Goal: Transaction & Acquisition: Purchase product/service

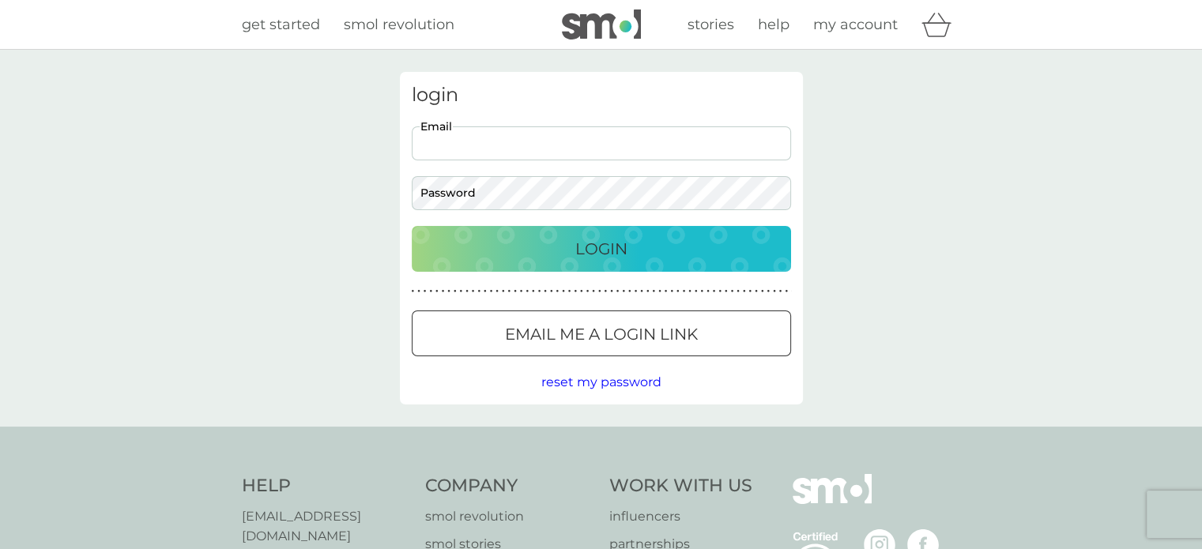
click at [569, 145] on input "Email" at bounding box center [601, 143] width 379 height 34
type input "[EMAIL_ADDRESS][DOMAIN_NAME]"
click at [609, 246] on p "Login" at bounding box center [601, 248] width 52 height 25
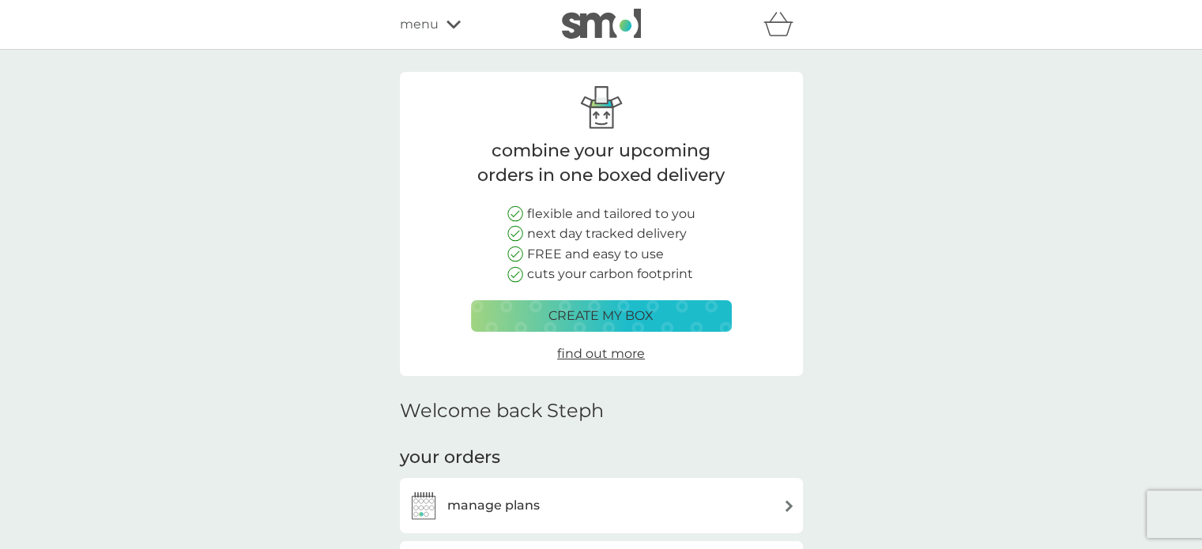
click at [424, 21] on span "menu" at bounding box center [419, 24] width 39 height 21
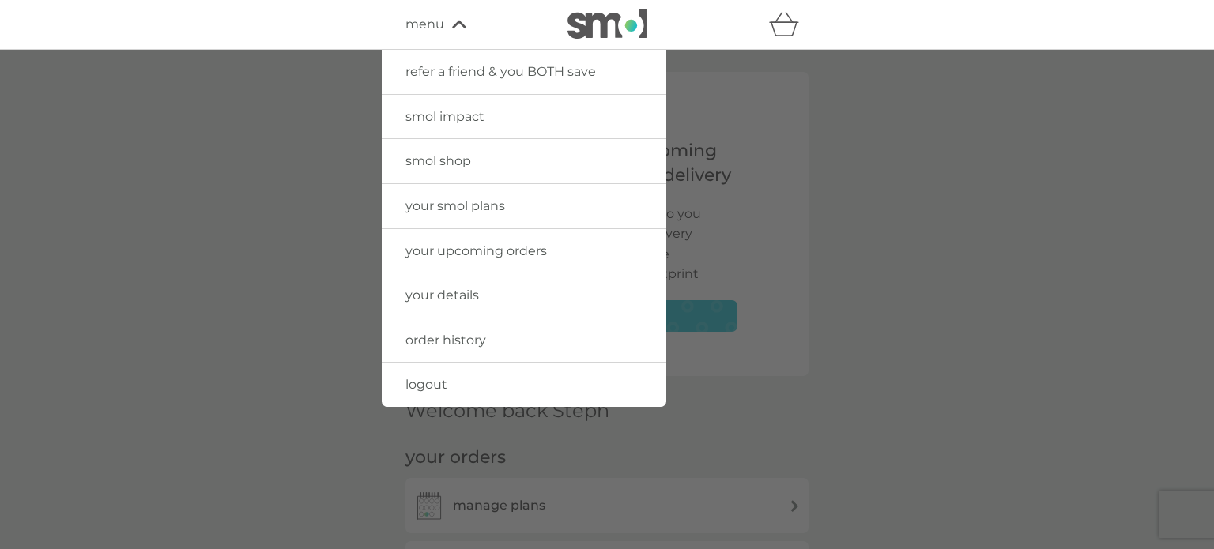
drag, startPoint x: 429, startPoint y: 155, endPoint x: 496, endPoint y: 183, distance: 72.6
click at [429, 155] on span "smol shop" at bounding box center [438, 160] width 66 height 15
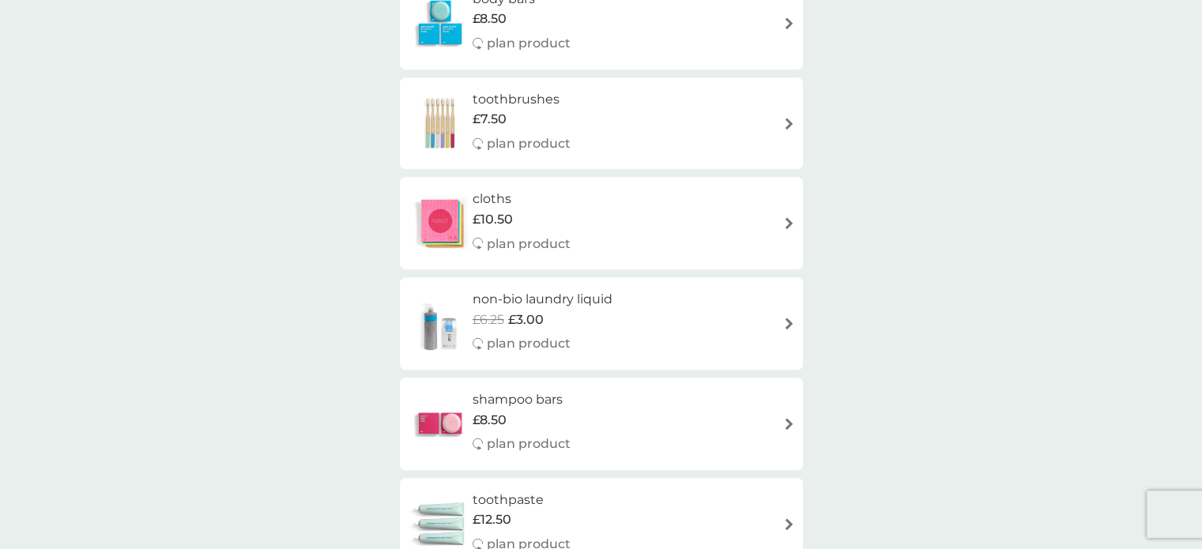
scroll to position [632, 0]
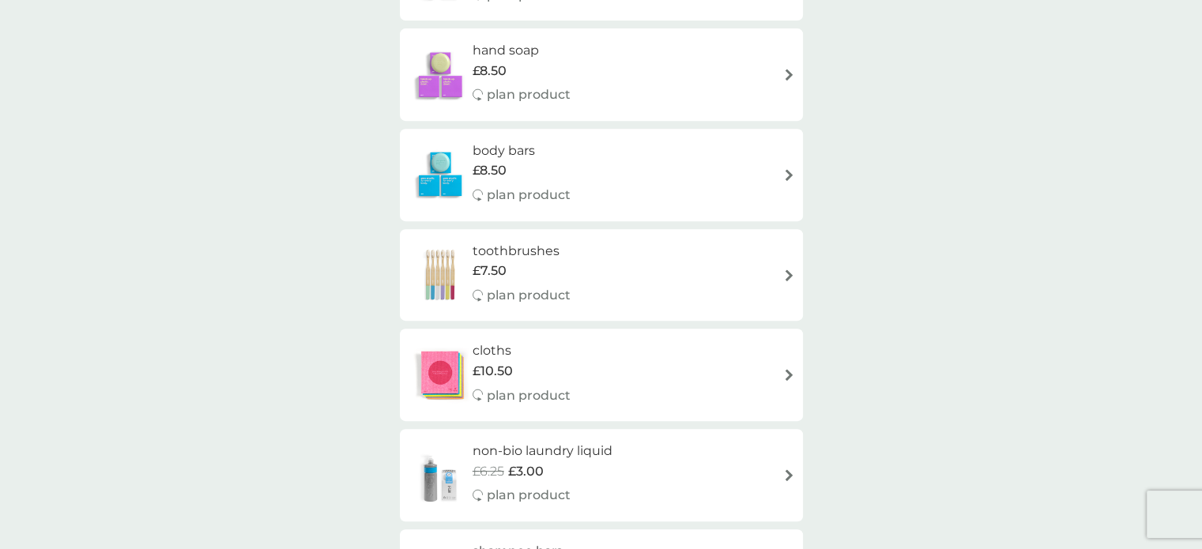
click at [502, 248] on h6 "toothbrushes" at bounding box center [521, 251] width 98 height 21
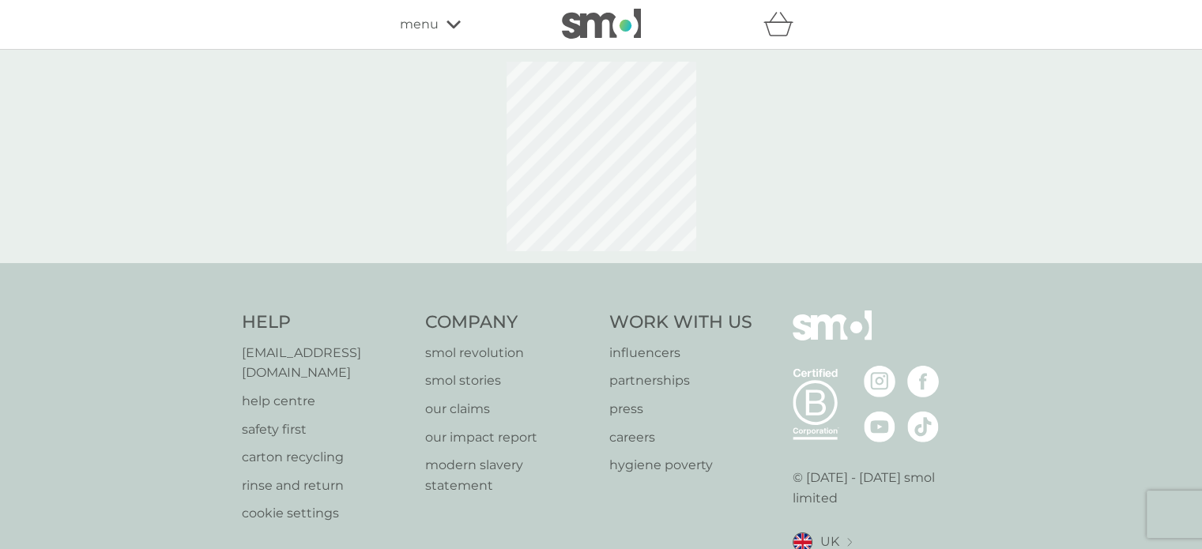
select select "119"
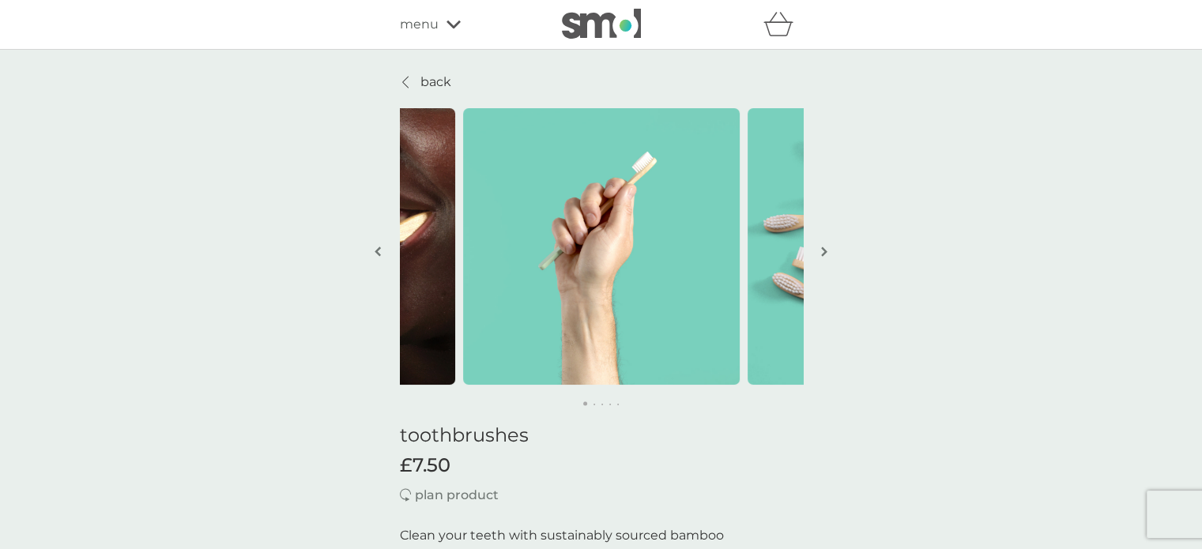
click at [823, 246] on img "button" at bounding box center [824, 252] width 6 height 12
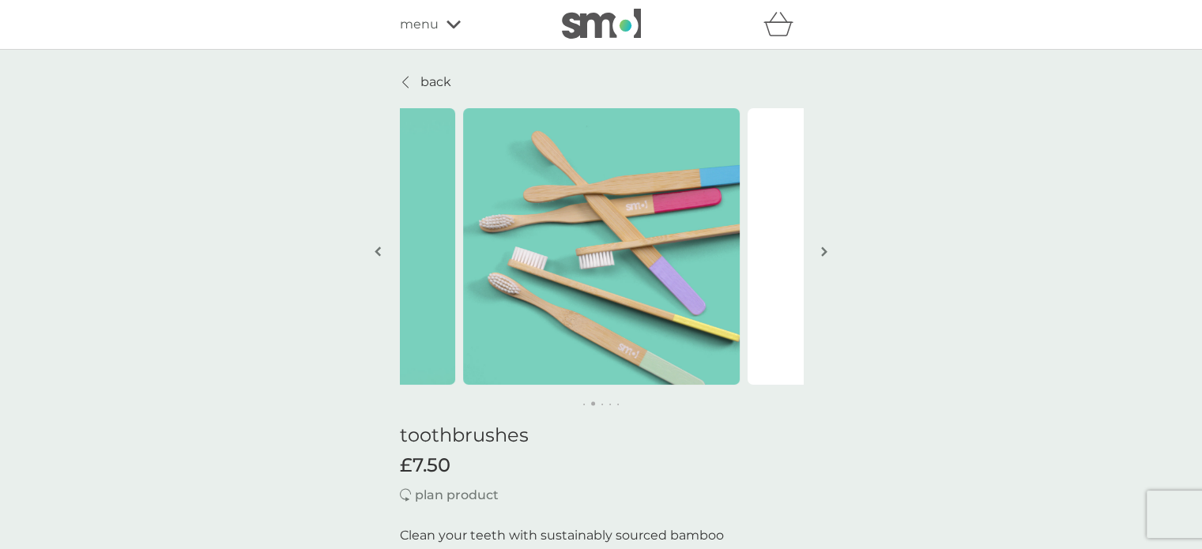
click at [823, 246] on img "button" at bounding box center [824, 252] width 6 height 12
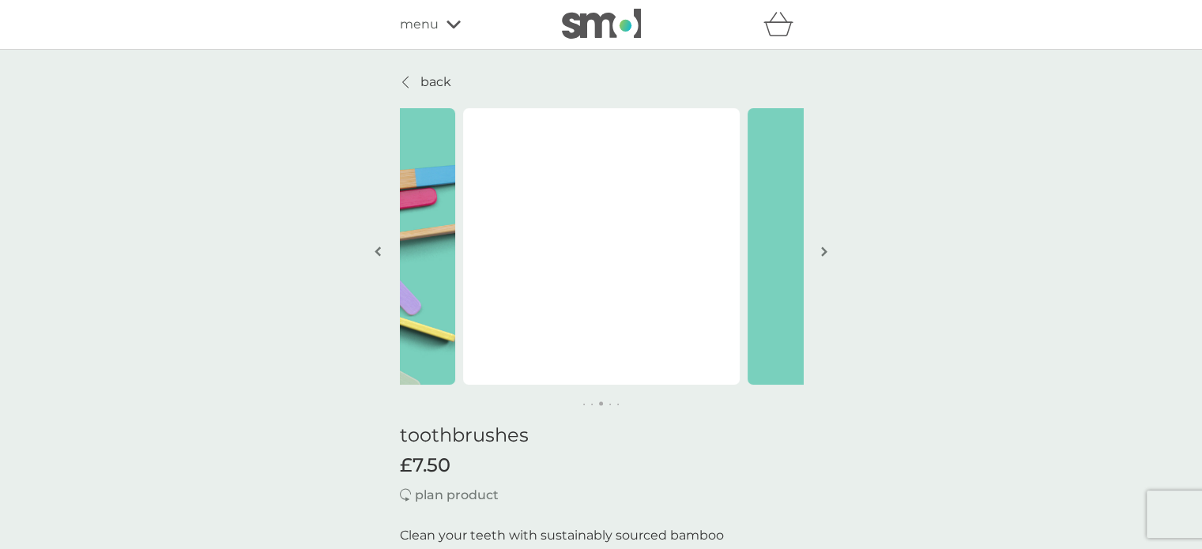
click at [823, 246] on img "button" at bounding box center [824, 252] width 6 height 12
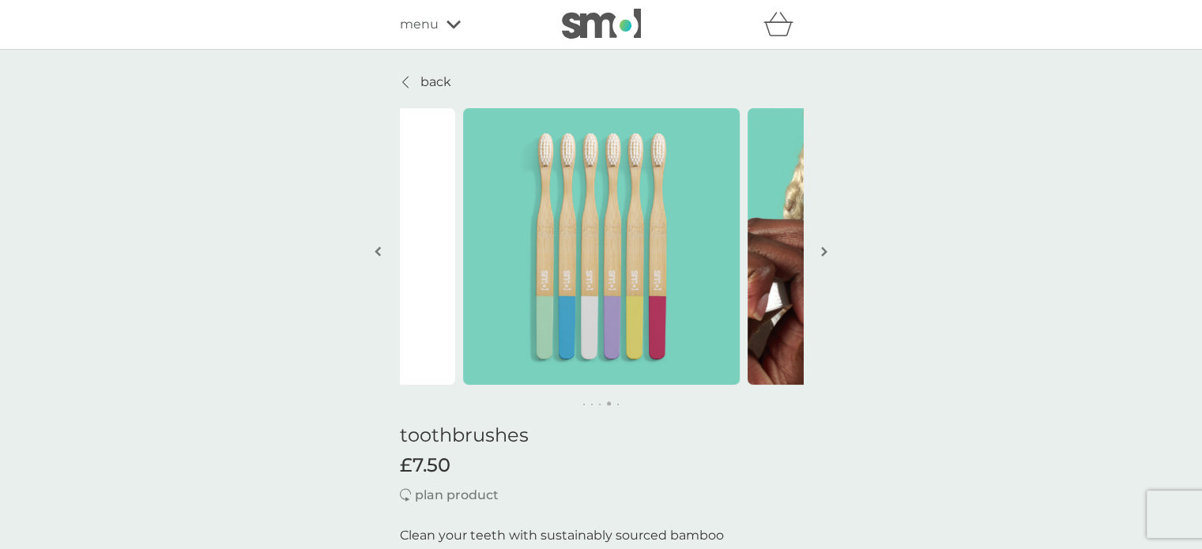
click at [823, 246] on img "button" at bounding box center [824, 252] width 6 height 12
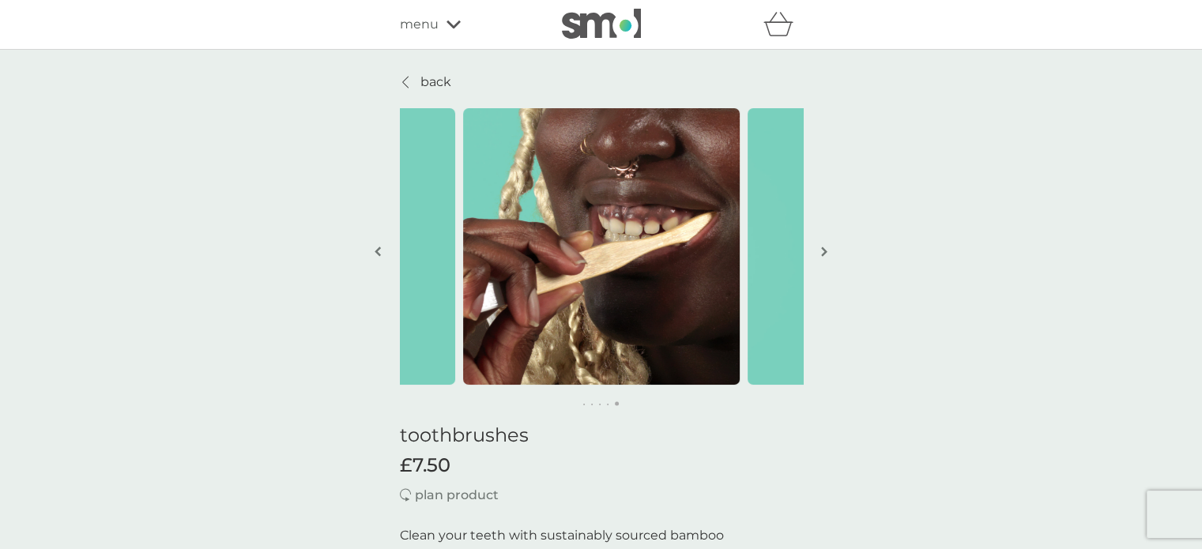
click at [823, 246] on img "button" at bounding box center [824, 252] width 6 height 12
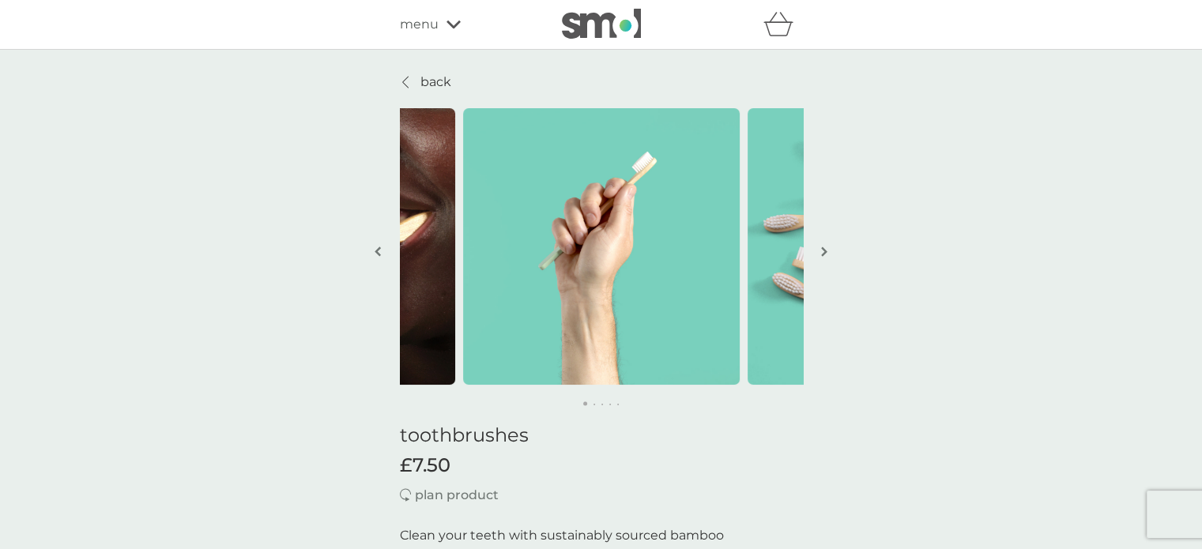
click at [823, 246] on img "button" at bounding box center [824, 252] width 6 height 12
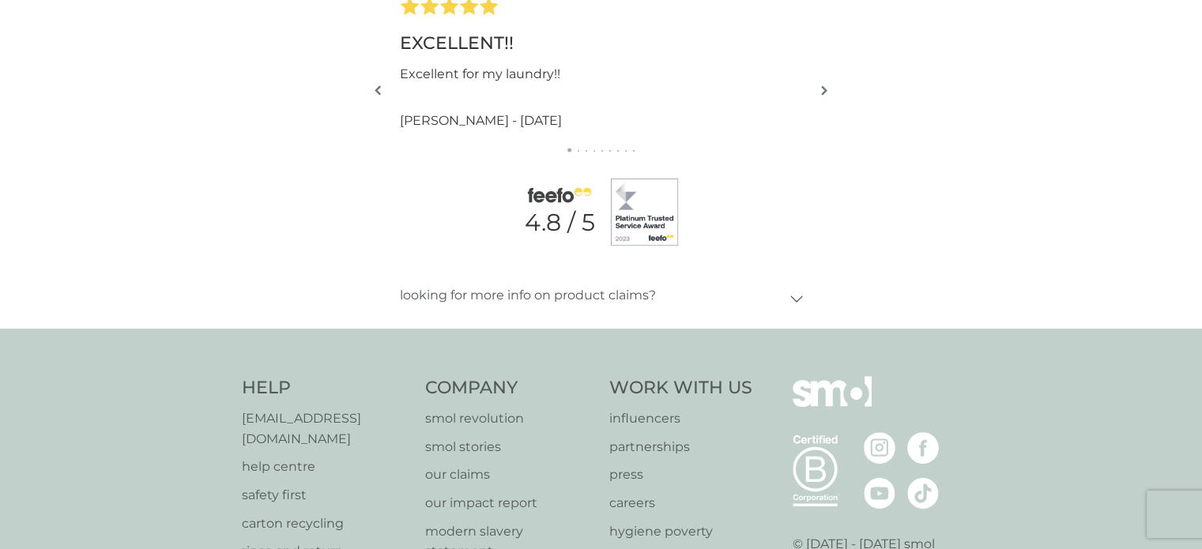
scroll to position [1501, 0]
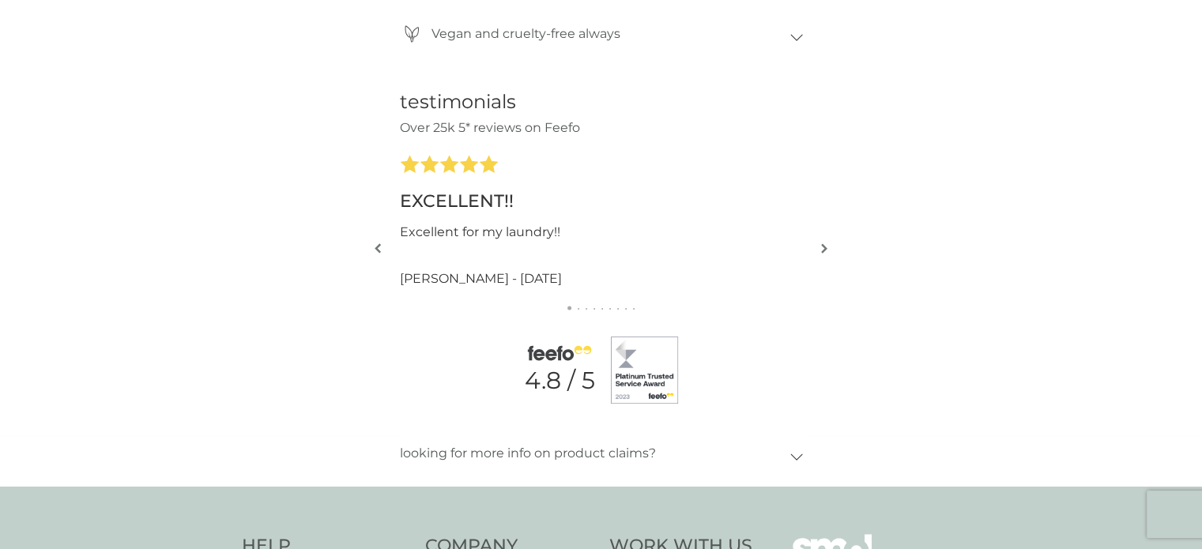
click at [821, 243] on img "button" at bounding box center [824, 249] width 6 height 12
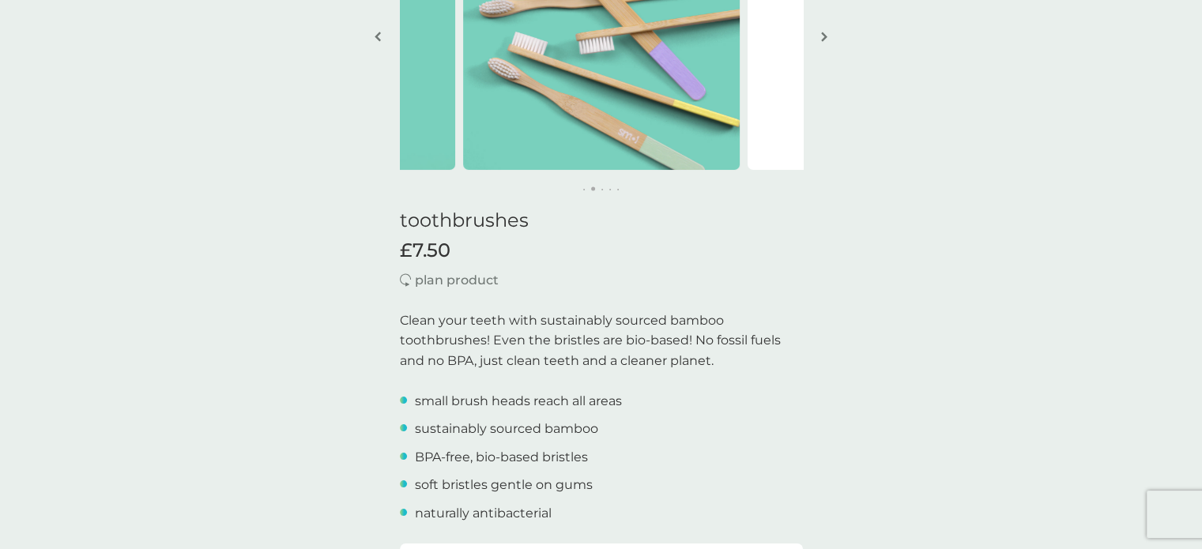
scroll to position [0, 0]
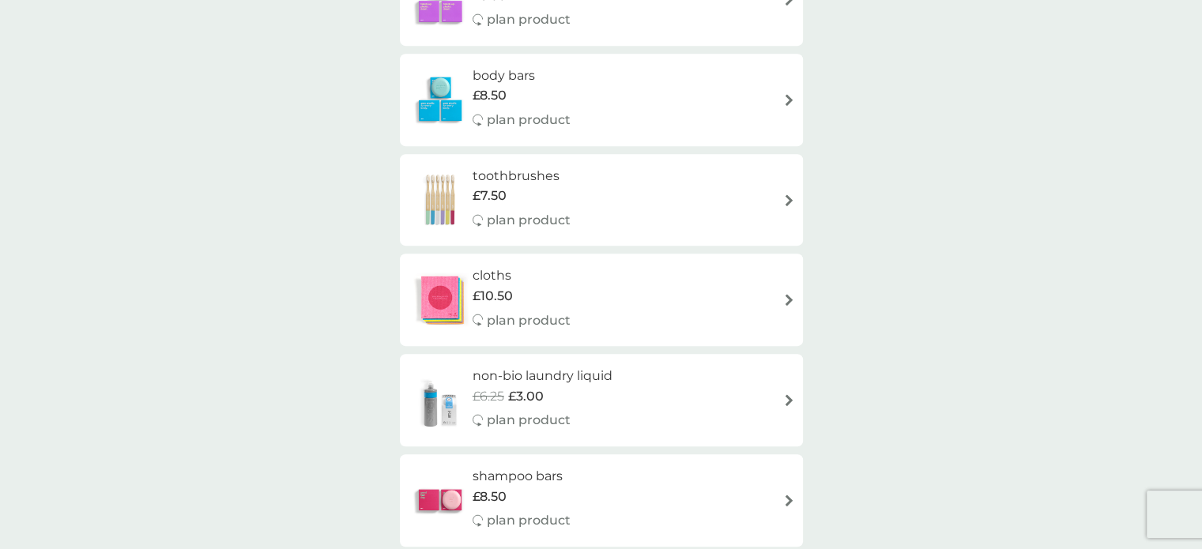
scroll to position [790, 0]
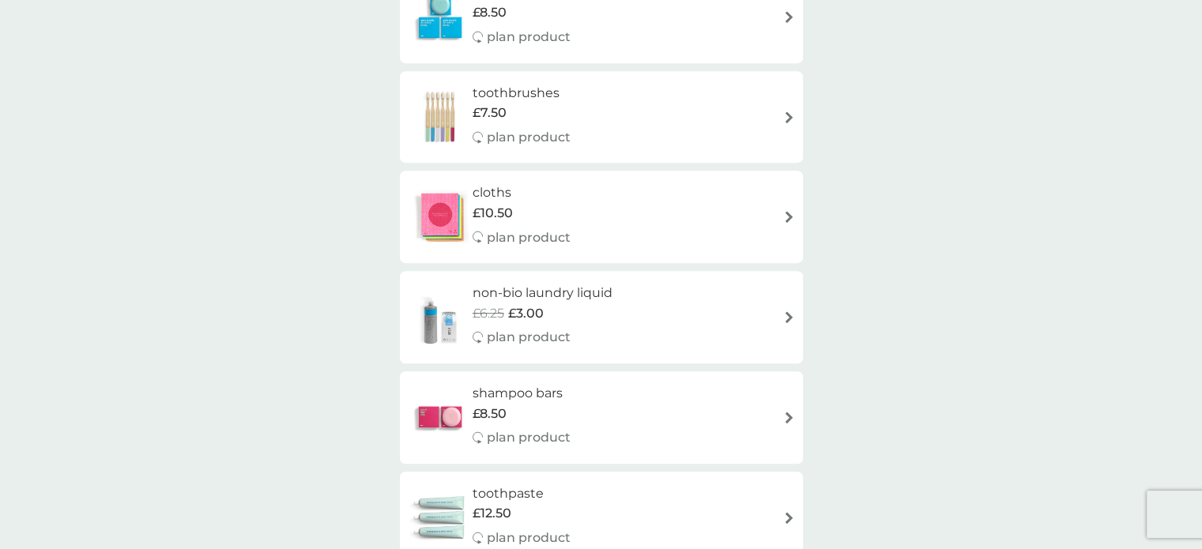
click at [438, 211] on img at bounding box center [440, 217] width 65 height 55
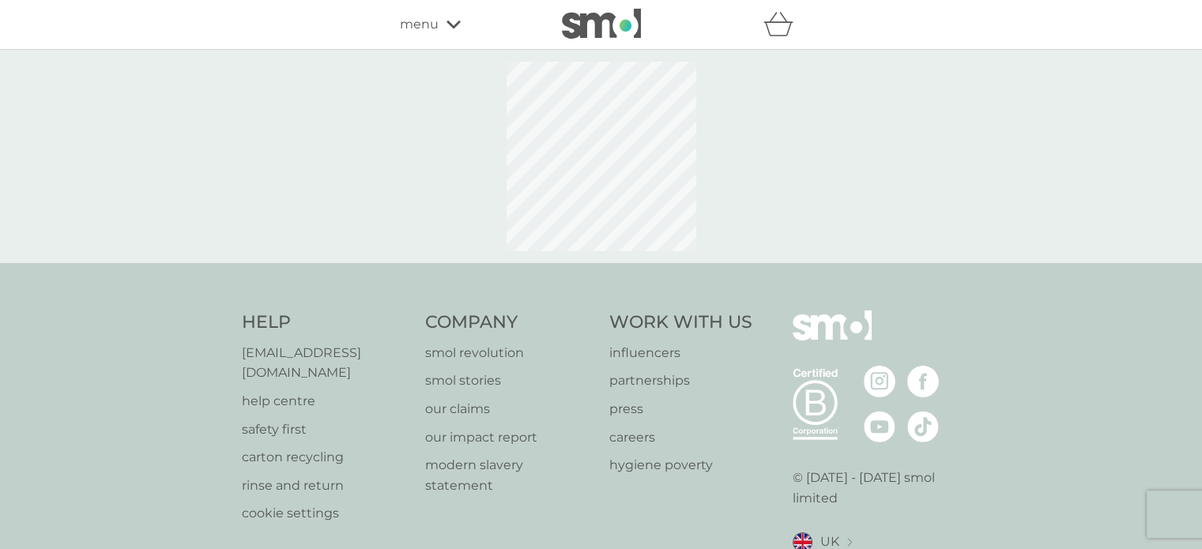
select select "91"
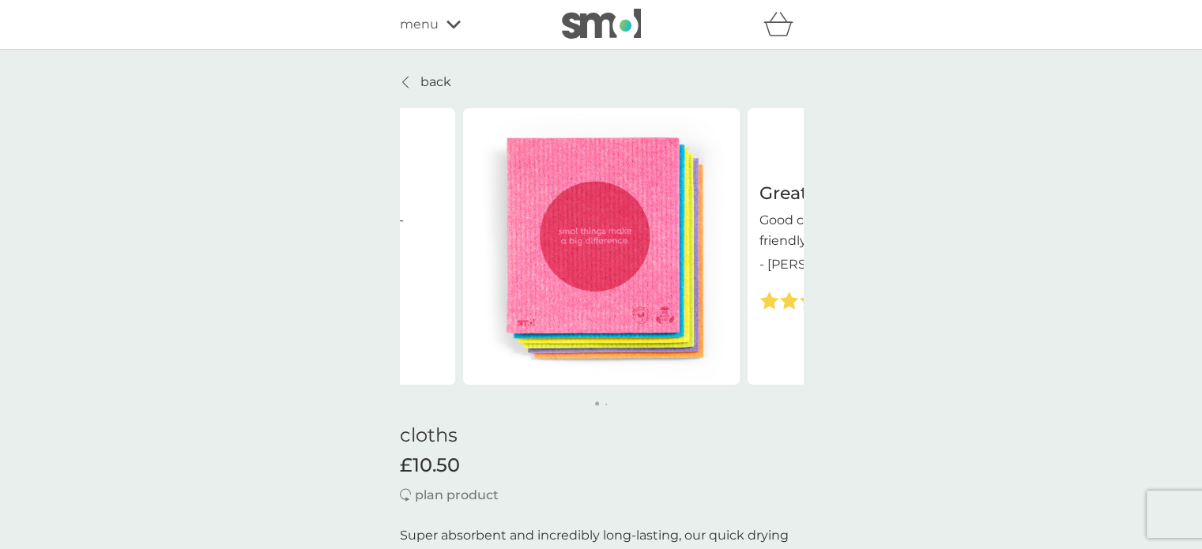
click at [424, 78] on p "back" at bounding box center [435, 82] width 31 height 21
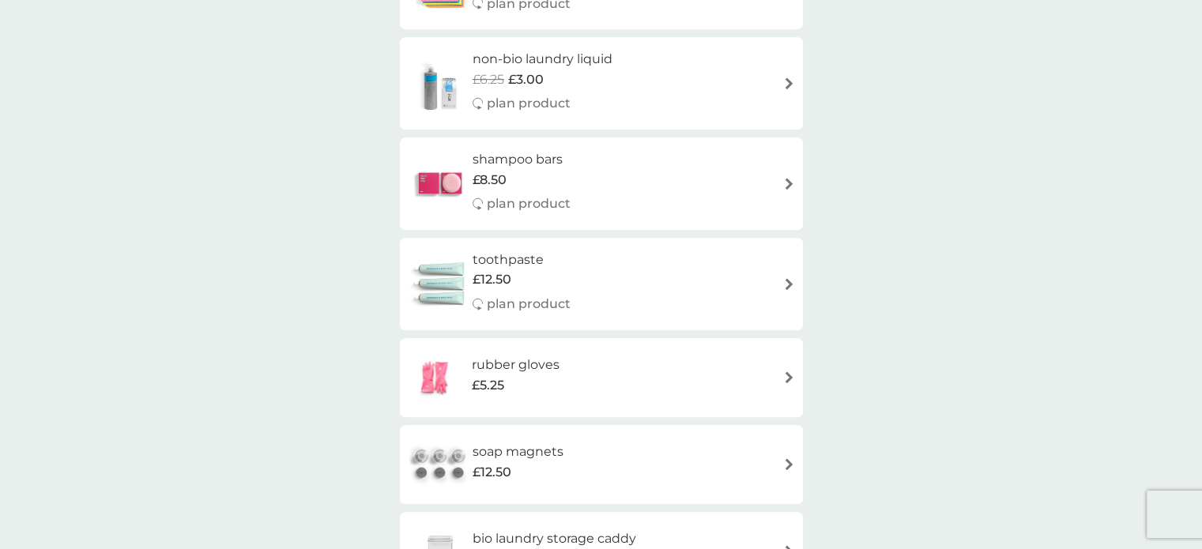
scroll to position [1027, 0]
click at [491, 252] on h6 "toothpaste" at bounding box center [521, 257] width 98 height 21
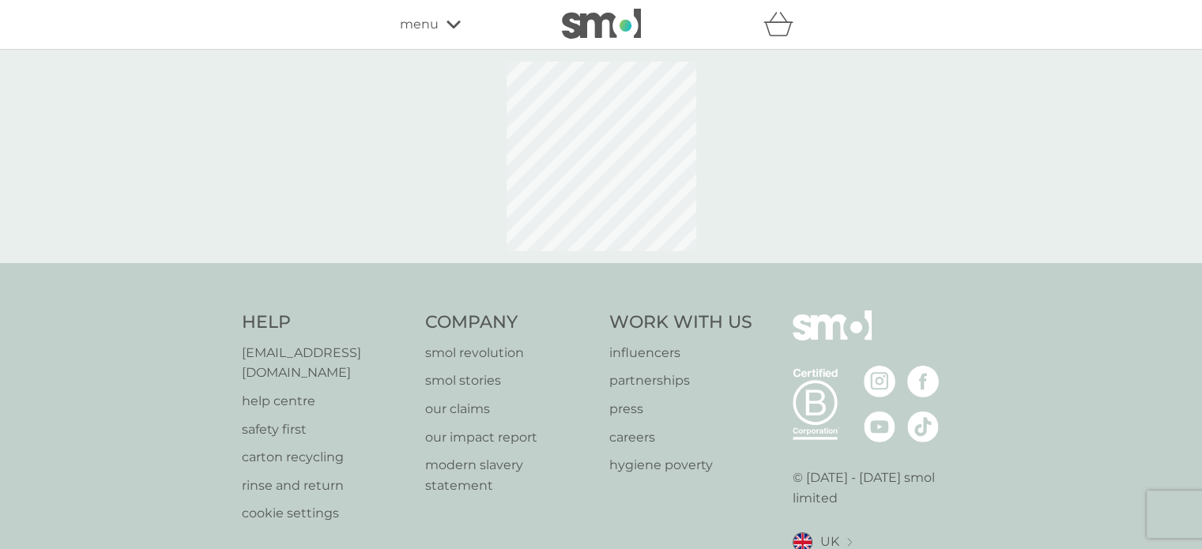
select select "91"
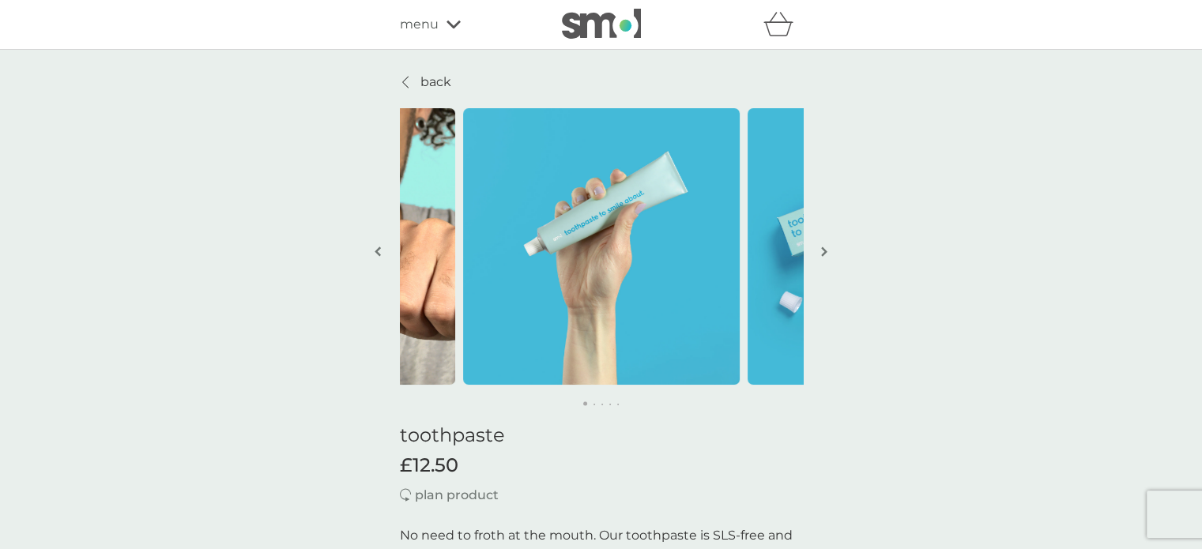
click at [435, 72] on p "back" at bounding box center [435, 82] width 31 height 21
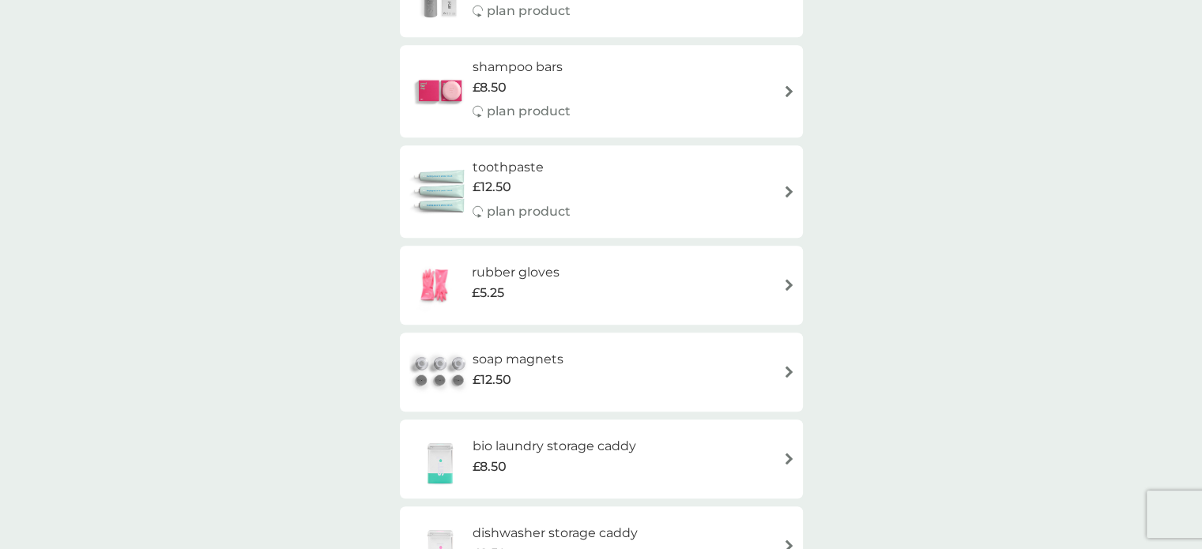
scroll to position [1185, 0]
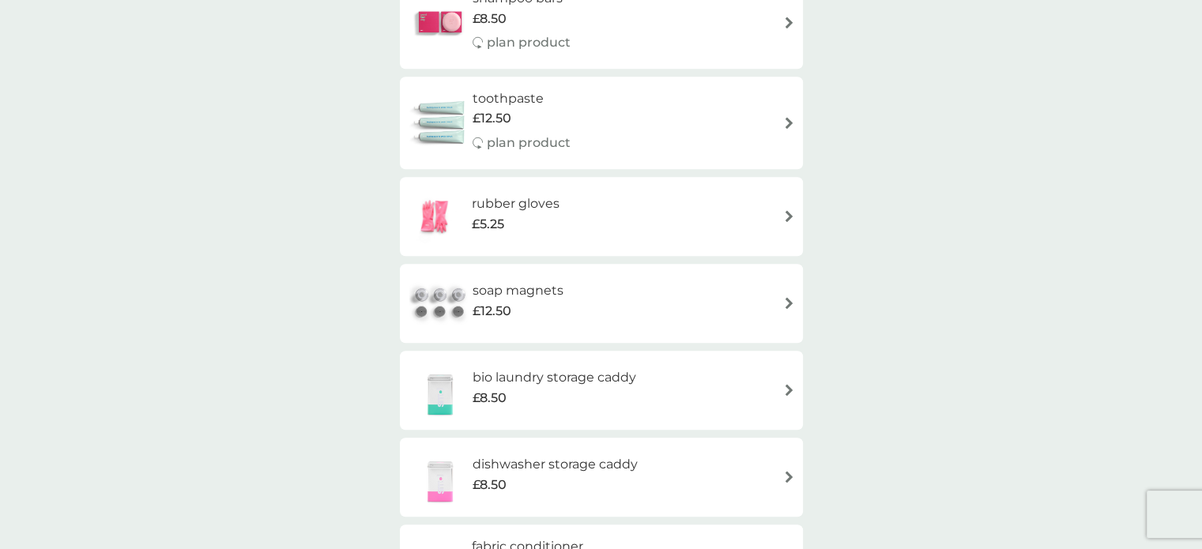
click at [518, 290] on h6 "soap magnets" at bounding box center [517, 290] width 91 height 21
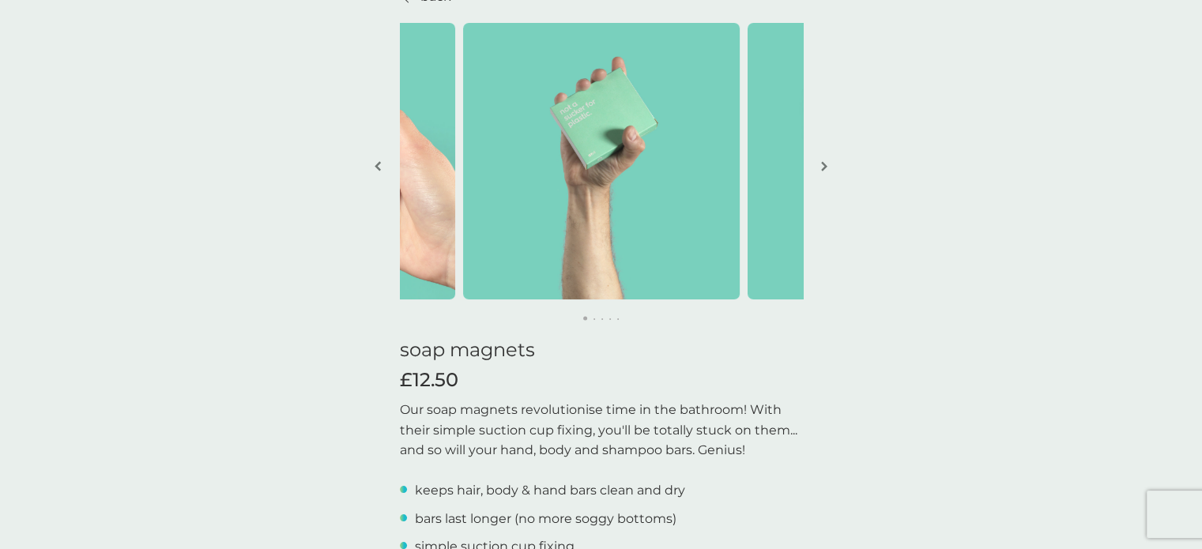
scroll to position [79, 0]
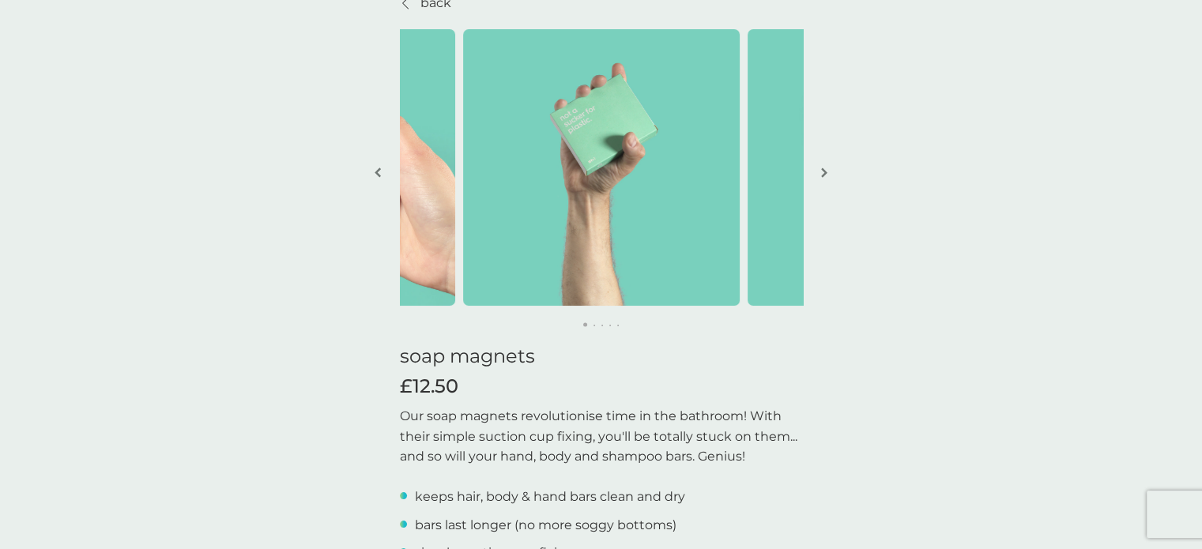
click at [587, 119] on img at bounding box center [601, 167] width 277 height 277
click at [826, 171] on img "button" at bounding box center [824, 173] width 6 height 12
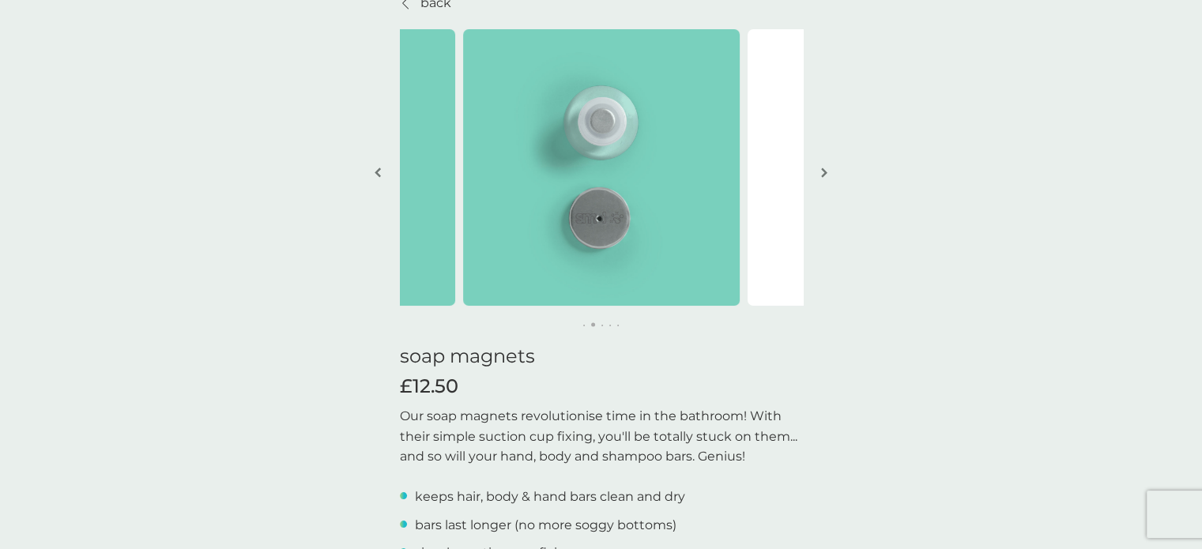
click at [826, 171] on img "button" at bounding box center [824, 173] width 6 height 12
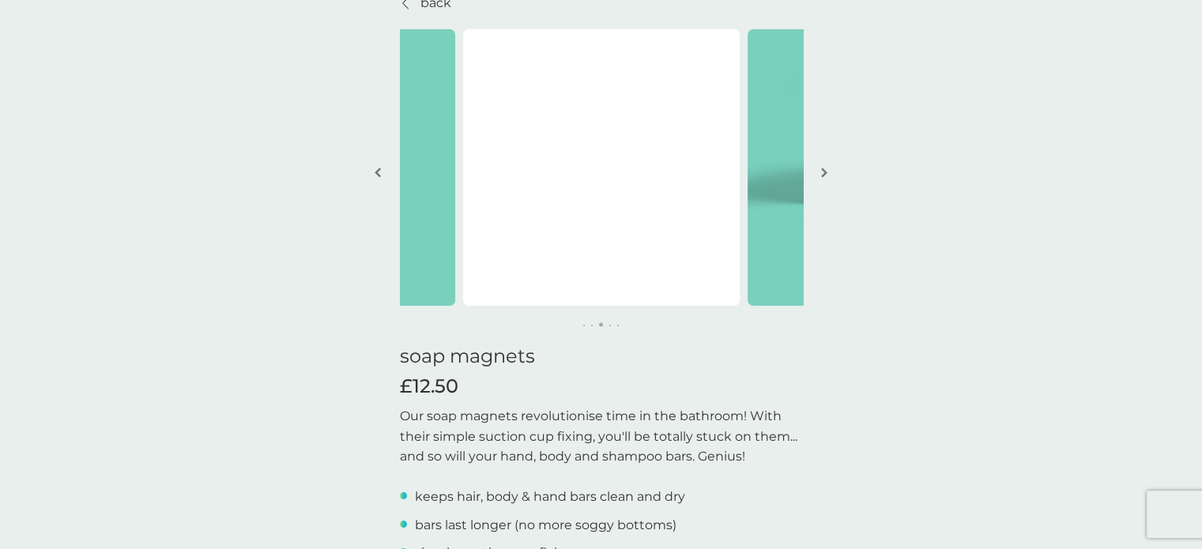
click at [826, 171] on img "button" at bounding box center [824, 173] width 6 height 12
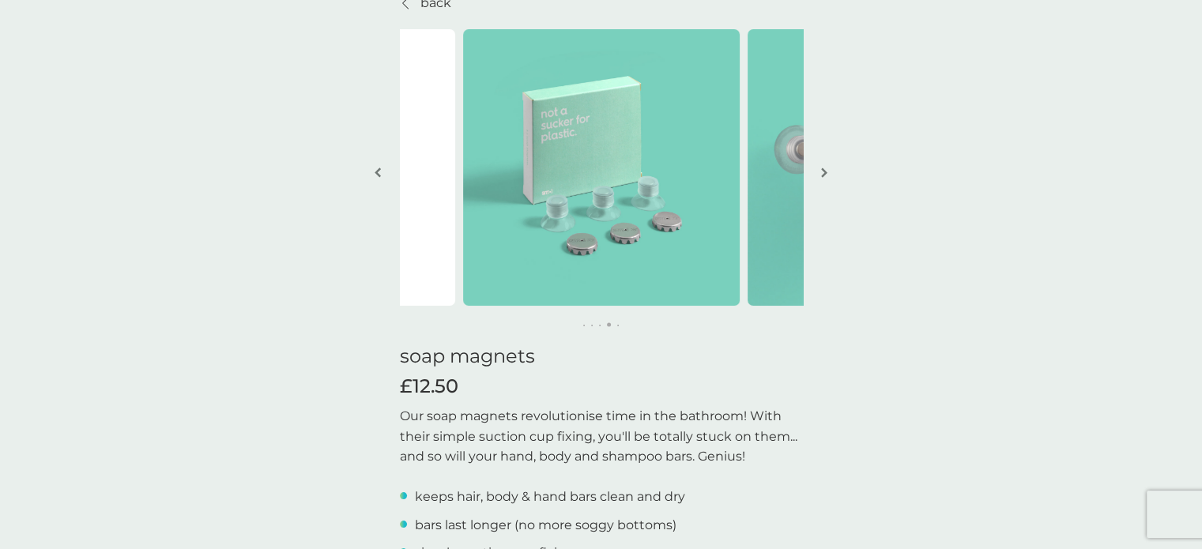
click at [826, 171] on img "button" at bounding box center [824, 173] width 6 height 12
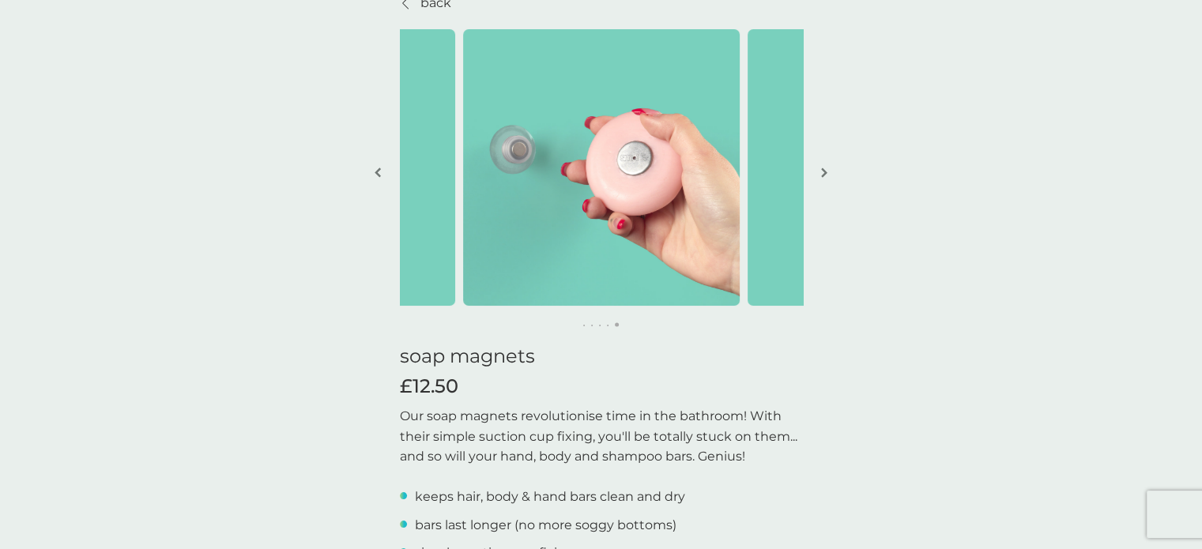
click at [826, 171] on img "button" at bounding box center [824, 173] width 6 height 12
